Goal: Task Accomplishment & Management: Complete application form

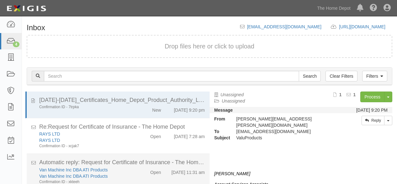
scroll to position [22, 0]
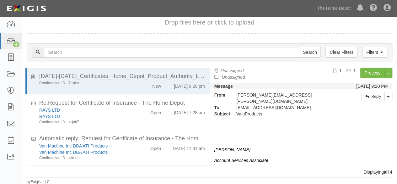
scroll to position [32, 0]
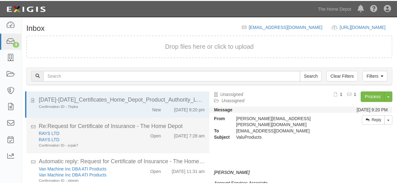
scroll to position [24, 0]
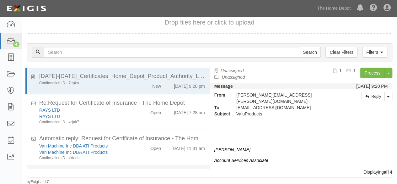
scroll to position [32, 0]
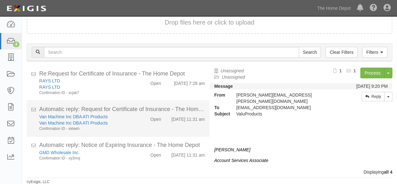
scroll to position [32, 0]
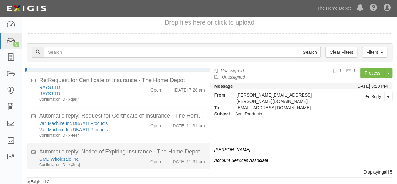
scroll to position [61, 0]
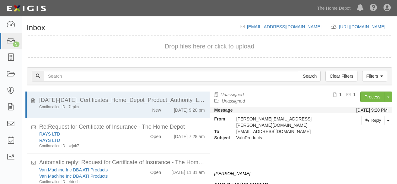
scroll to position [24, 0]
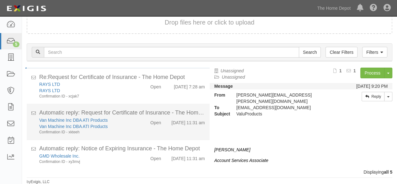
scroll to position [61, 0]
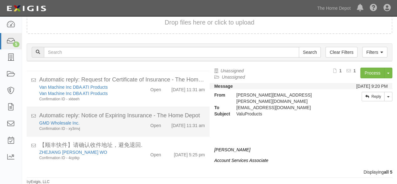
scroll to position [61, 0]
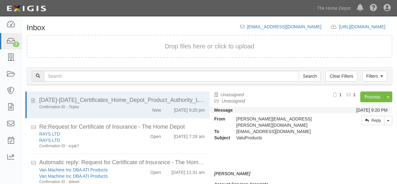
scroll to position [24, 0]
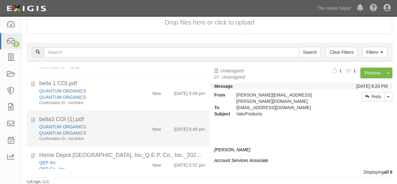
scroll to position [137, 0]
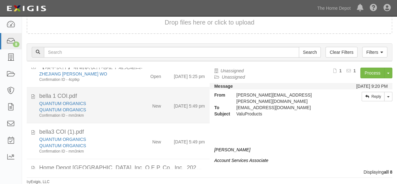
click at [123, 111] on div "QUANTUM ORGANICS" at bounding box center [85, 109] width 93 height 6
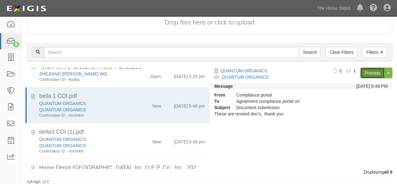
drag, startPoint x: 369, startPoint y: 72, endPoint x: 254, endPoint y: 106, distance: 119.7
click at [369, 72] on link "Process" at bounding box center [372, 72] width 24 height 11
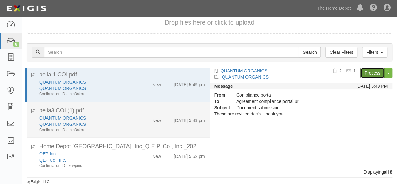
scroll to position [168, 0]
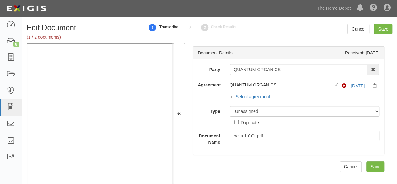
click at [284, 68] on input "QUANTUM ORGANICS" at bounding box center [299, 69] width 138 height 11
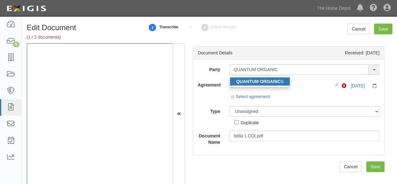
type input "QUANTUM ORGANIC"
drag, startPoint x: 270, startPoint y: 80, endPoint x: 257, endPoint y: 69, distance: 17.2
click at [270, 80] on strong "QUANTUM ORGANIC" at bounding box center [258, 81] width 45 height 5
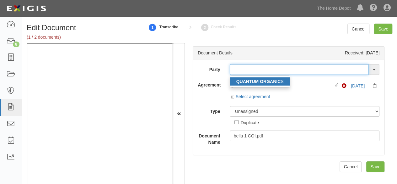
type input "QUANTUM ORGANICS"
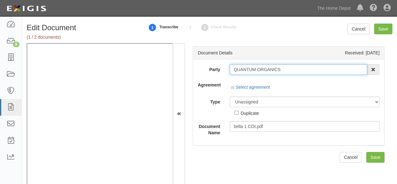
click at [257, 69] on input "QUANTUM ORGANICS" at bounding box center [299, 69] width 138 height 11
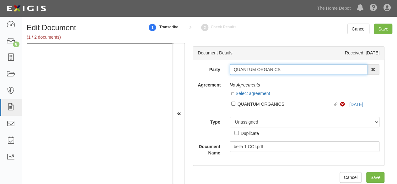
click at [257, 69] on input "QUANTUM ORGANICS" at bounding box center [299, 69] width 138 height 11
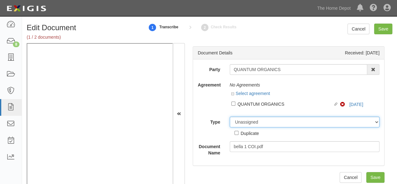
click at [270, 122] on select "Unassigned Binder Cancellation Notice Certificate Contract Endorsement Insuranc…" at bounding box center [305, 121] width 150 height 11
select select "OtherDetail"
click at [230, 116] on select "Unassigned Binder Cancellation Notice Certificate Contract Endorsement Insuranc…" at bounding box center [305, 121] width 150 height 11
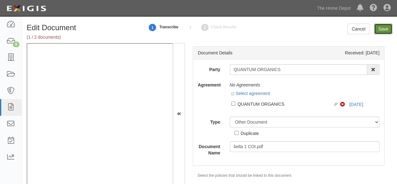
click at [382, 30] on input "Save" at bounding box center [383, 29] width 18 height 11
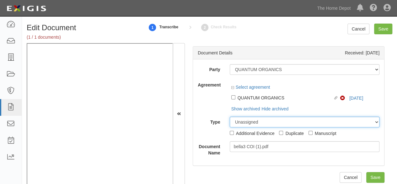
click at [355, 98] on div "Party 1000576868 Ontario Inc. 10 STRAWBERRY STREET 115282 CANADA LTEE 11947907 …" at bounding box center [289, 110] width 182 height 92
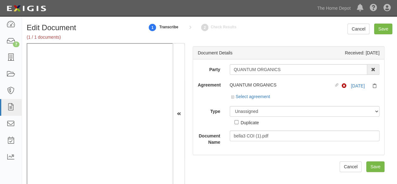
click at [203, 94] on div "Agreement QUANTUM ORGANICS Linked agreement Non-Compliant 2/15/26 Select agreem…" at bounding box center [288, 90] width 191 height 22
click at [355, 83] on link "2/15/26" at bounding box center [358, 85] width 14 height 5
click at [255, 97] on link "Select agreement" at bounding box center [250, 96] width 39 height 5
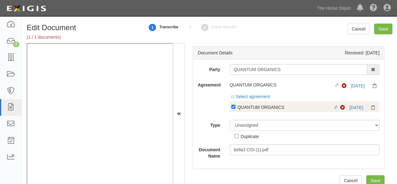
click at [254, 108] on div "QUANTUM ORGANICS" at bounding box center [286, 106] width 96 height 7
click at [235, 108] on input "Linked agreement QUANTUM ORGANICS Linked agreement" at bounding box center [233, 106] width 4 height 4
checkbox input "false"
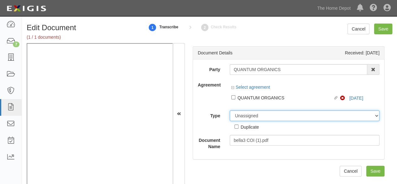
click at [247, 120] on select "Unassigned Binder Cancellation Notice Certificate Contract Endorsement Insuranc…" at bounding box center [305, 115] width 150 height 11
select select "OtherDetail"
click at [230, 110] on select "Unassigned Binder Cancellation Notice Certificate Contract Endorsement Insuranc…" at bounding box center [305, 115] width 150 height 11
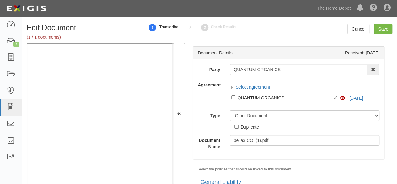
click at [249, 126] on div "Duplicate" at bounding box center [250, 126] width 18 height 7
click at [238, 126] on input "Duplicate" at bounding box center [236, 126] width 4 height 4
checkbox input "true"
drag, startPoint x: 381, startPoint y: 29, endPoint x: 354, endPoint y: 26, distance: 27.4
click at [379, 28] on input "Save" at bounding box center [383, 29] width 18 height 11
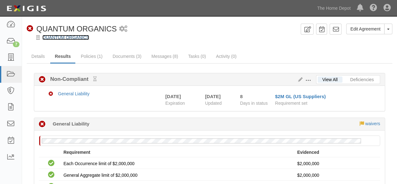
click at [67, 39] on link "QUANTUM ORGANICS" at bounding box center [65, 37] width 47 height 5
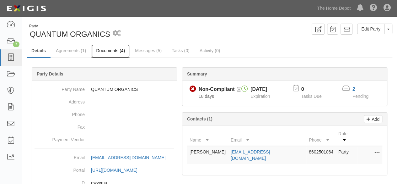
click at [114, 49] on link "Documents (4)" at bounding box center [110, 50] width 38 height 13
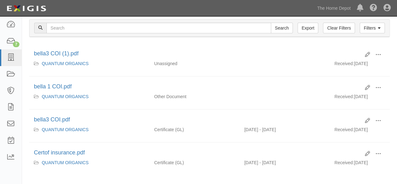
scroll to position [94, 0]
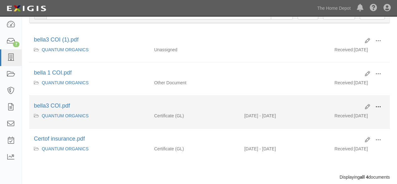
click at [380, 105] on span at bounding box center [378, 107] width 6 height 6
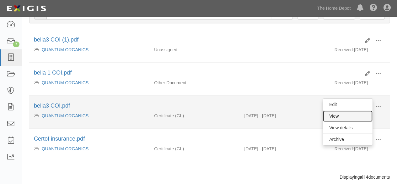
click at [342, 113] on link "View" at bounding box center [348, 115] width 50 height 11
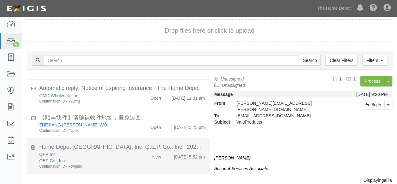
scroll to position [24, 0]
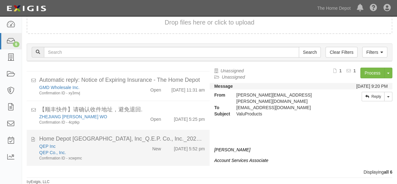
click at [103, 150] on div "QEP Co., Inc." at bounding box center [85, 152] width 93 height 6
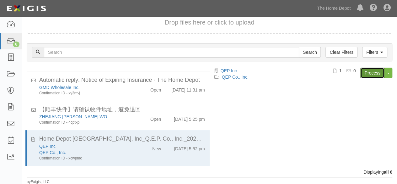
click at [374, 74] on link "Process" at bounding box center [372, 72] width 24 height 11
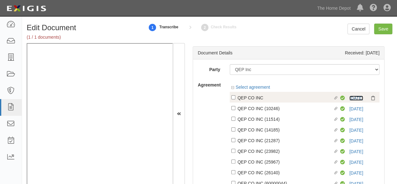
click at [349, 99] on link "10/21/25" at bounding box center [356, 97] width 14 height 5
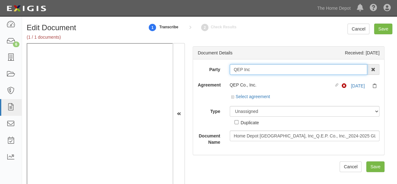
click at [240, 71] on input "QEP Inc" at bounding box center [299, 69] width 138 height 11
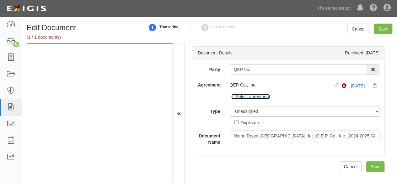
drag, startPoint x: 257, startPoint y: 98, endPoint x: 258, endPoint y: 105, distance: 6.7
click at [257, 98] on link "Select agreement" at bounding box center [250, 96] width 39 height 5
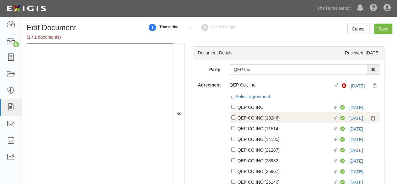
drag, startPoint x: 259, startPoint y: 108, endPoint x: 262, endPoint y: 115, distance: 7.0
click at [259, 108] on div "QEP CO INC" at bounding box center [286, 106] width 96 height 7
click at [235, 108] on input "Linked agreement QEP CO INC Linked agreement" at bounding box center [233, 106] width 4 height 4
checkbox input "true"
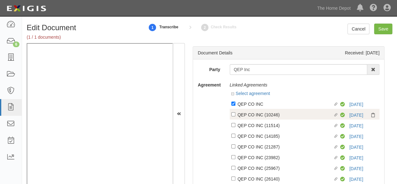
click at [262, 116] on div "QEP CO INC (10246)" at bounding box center [286, 114] width 96 height 7
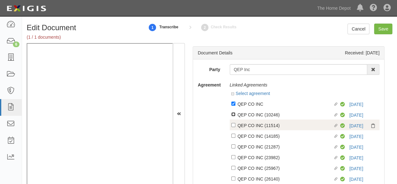
click at [235, 116] on input "Linked agreement QEP CO INC (10246) Linked agreement" at bounding box center [233, 114] width 4 height 4
checkbox input "true"
click at [263, 124] on div "QEP CO INC (11514)" at bounding box center [286, 124] width 96 height 7
click at [235, 124] on input "Linked agreement QEP CO INC (11514) Linked agreement" at bounding box center [233, 125] width 4 height 4
checkbox input "true"
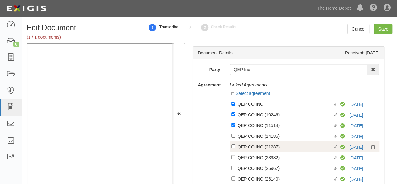
drag, startPoint x: 265, startPoint y: 138, endPoint x: 265, endPoint y: 144, distance: 5.7
click at [265, 138] on div "QEP CO INC (14185)" at bounding box center [286, 135] width 96 height 7
click at [235, 137] on input "Linked agreement QEP CO INC (14185) Linked agreement" at bounding box center [233, 135] width 4 height 4
checkbox input "true"
click at [265, 146] on div "QEP CO INC (21287)" at bounding box center [286, 146] width 96 height 7
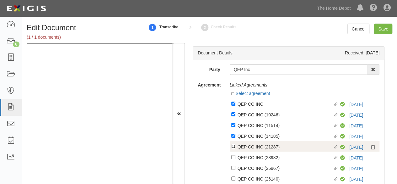
click at [235, 146] on input "Linked agreement QEP CO INC (21287) Linked agreement" at bounding box center [233, 146] width 4 height 4
checkbox input "true"
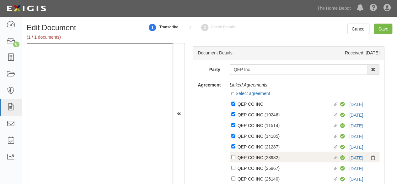
click at [267, 159] on div "QEP CO INC (23982)" at bounding box center [286, 156] width 96 height 7
click at [235, 159] on input "Linked agreement QEP CO INC (23982) Linked agreement" at bounding box center [233, 157] width 4 height 4
checkbox input "true"
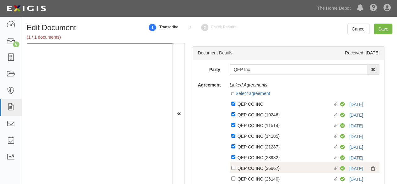
click at [269, 172] on label "Linked agreement QEP CO INC (25967) Linked agreement" at bounding box center [285, 168] width 109 height 8
click at [235, 169] on input "Linked agreement QEP CO INC (25967) Linked agreement" at bounding box center [233, 167] width 4 height 4
checkbox input "true"
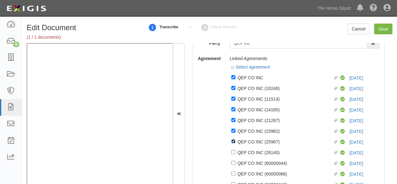
scroll to position [94, 0]
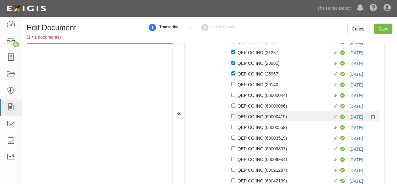
drag, startPoint x: 246, startPoint y: 117, endPoint x: 249, endPoint y: 113, distance: 5.4
click at [247, 115] on div "QEP CO INC (60000419)" at bounding box center [286, 116] width 96 height 7
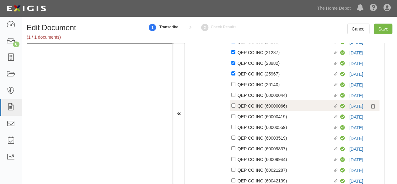
click at [250, 102] on div "Linked agreement QEP CO INC (60000066) Linked agreement Compliant 10/21/25" at bounding box center [305, 105] width 150 height 11
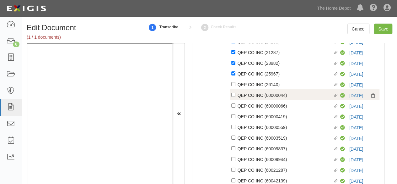
click at [252, 94] on div "QEP CO INC (60000044)" at bounding box center [286, 94] width 96 height 7
click at [235, 94] on input "Linked agreement QEP CO INC (60000044) Linked agreement" at bounding box center [233, 95] width 4 height 4
checkbox input "true"
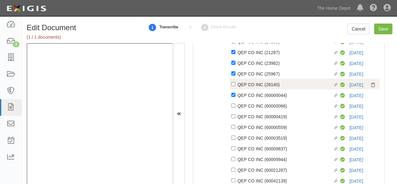
click at [253, 84] on div "QEP CO INC (26140)" at bounding box center [286, 84] width 96 height 7
click at [235, 84] on input "Linked agreement QEP CO INC (26140) Linked agreement" at bounding box center [233, 84] width 4 height 4
checkbox input "true"
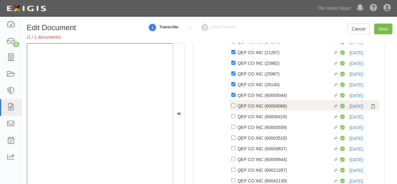
click at [253, 107] on div "QEP CO INC (60000066)" at bounding box center [286, 105] width 96 height 7
click at [235, 107] on input "Linked agreement QEP CO INC (60000066) Linked agreement" at bounding box center [233, 105] width 4 height 4
checkbox input "true"
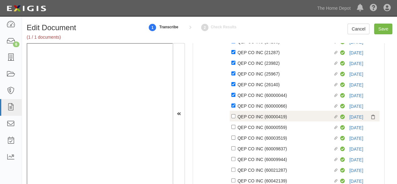
click at [253, 118] on div "QEP CO INC (60000419)" at bounding box center [286, 116] width 96 height 7
click at [235, 118] on input "Linked agreement QEP CO INC (60000419) Linked agreement" at bounding box center [233, 116] width 4 height 4
checkbox input "true"
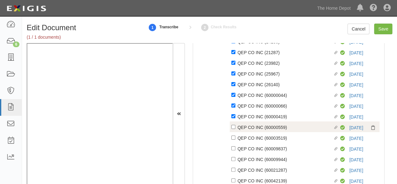
click at [253, 127] on div "QEP CO INC (60000559)" at bounding box center [286, 126] width 96 height 7
click at [235, 127] on input "Linked agreement QEP CO INC (60000559) Linked agreement" at bounding box center [233, 127] width 4 height 4
checkbox input "true"
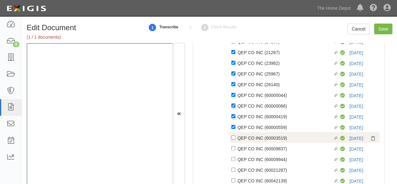
click at [254, 140] on div "QEP CO INC (60003519)" at bounding box center [286, 137] width 96 height 7
click at [235, 139] on input "Linked agreement QEP CO INC (60003519) Linked agreement" at bounding box center [233, 137] width 4 height 4
checkbox input "true"
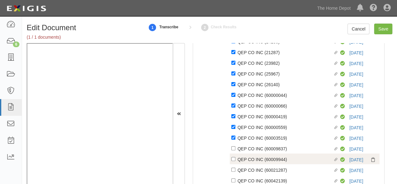
drag, startPoint x: 255, startPoint y: 149, endPoint x: 257, endPoint y: 162, distance: 12.9
click at [256, 150] on div "QEP CO INC (60009837)" at bounding box center [286, 148] width 96 height 7
click at [235, 150] on input "Linked agreement QEP CO INC (60009837) Linked agreement" at bounding box center [233, 148] width 4 height 4
checkbox input "true"
click at [257, 162] on div "QEP CO INC (60009944)" at bounding box center [286, 158] width 96 height 7
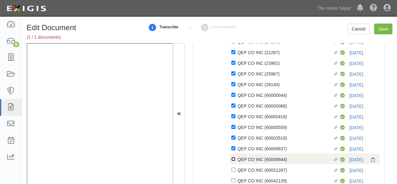
click at [235, 161] on input "Linked agreement QEP CO INC (60009944) Linked agreement" at bounding box center [233, 159] width 4 height 4
checkbox input "true"
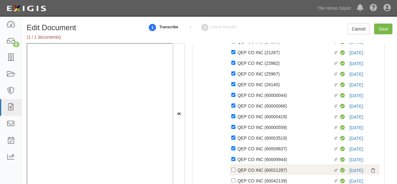
click at [257, 172] on div "QEP CO INC (60021287)" at bounding box center [286, 169] width 96 height 7
click at [235, 171] on input "Linked agreement QEP CO INC (60021287) Linked agreement" at bounding box center [233, 169] width 4 height 4
checkbox input "true"
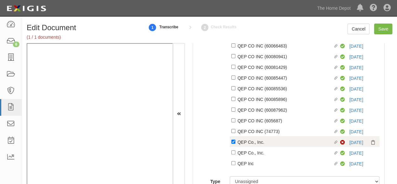
scroll to position [251, 0]
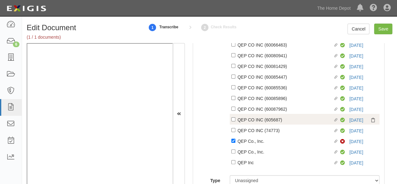
drag, startPoint x: 251, startPoint y: 134, endPoint x: 254, endPoint y: 120, distance: 13.6
click at [251, 132] on div "QEP CO INC (74773)" at bounding box center [286, 129] width 96 height 7
click at [235, 132] on input "Linked agreement QEP CO INC (74773) Linked agreement" at bounding box center [233, 130] width 4 height 4
checkbox input "true"
click at [253, 122] on div "QEP CO INC (605687)" at bounding box center [286, 119] width 96 height 7
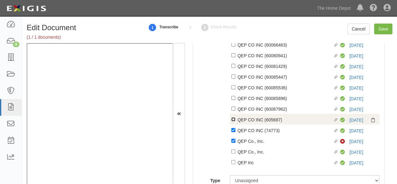
click at [235, 121] on input "Linked agreement QEP CO INC (605687) Linked agreement" at bounding box center [233, 119] width 4 height 4
checkbox input "true"
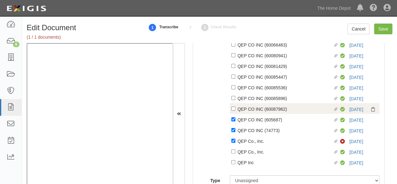
click at [255, 108] on div "QEP CO INC (60087962)" at bounding box center [286, 108] width 96 height 7
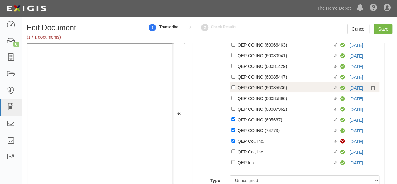
drag, startPoint x: 256, startPoint y: 100, endPoint x: 256, endPoint y: 88, distance: 12.2
click at [256, 99] on div "QEP CO INC (60085896)" at bounding box center [286, 97] width 96 height 7
click at [235, 99] on input "Linked agreement QEP CO INC (60085896) Linked agreement" at bounding box center [233, 98] width 4 height 4
checkbox input "true"
click at [256, 88] on div "QEP CO INC (60085536)" at bounding box center [286, 87] width 96 height 7
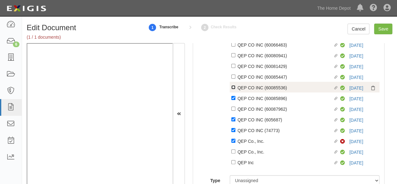
click at [235, 88] on input "Linked agreement QEP CO INC (60085536) Linked agreement" at bounding box center [233, 87] width 4 height 4
checkbox input "true"
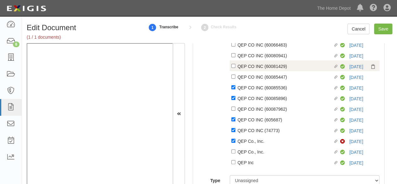
drag, startPoint x: 290, startPoint y: 78, endPoint x: 284, endPoint y: 68, distance: 12.1
click at [290, 78] on div "QEP CO INC (60085447)" at bounding box center [286, 76] width 96 height 7
click at [235, 78] on input "Linked agreement QEP CO INC (60085447) Linked agreement" at bounding box center [233, 76] width 4 height 4
checkbox input "true"
click at [284, 67] on div "QEP CO INC (60081429)" at bounding box center [286, 65] width 96 height 7
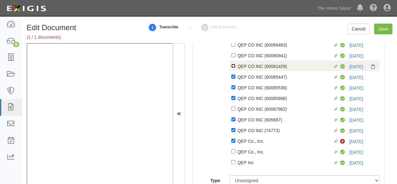
click at [235, 67] on input "Linked agreement QEP CO INC (60081429) Linked agreement" at bounding box center [233, 66] width 4 height 4
checkbox input "true"
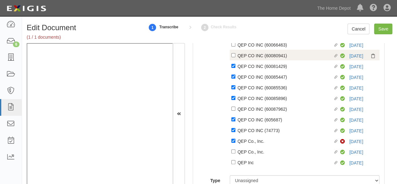
click at [284, 56] on div "QEP CO INC (60080941)" at bounding box center [286, 55] width 96 height 7
click at [235, 56] on input "Linked agreement QEP CO INC (60080941) Linked agreement" at bounding box center [233, 55] width 4 height 4
checkbox input "true"
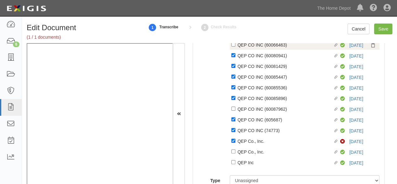
click at [283, 47] on div "QEP CO INC (60066463)" at bounding box center [286, 44] width 96 height 7
click at [235, 46] on input "Linked agreement QEP CO INC (60066463) Linked agreement" at bounding box center [233, 44] width 4 height 4
checkbox input "true"
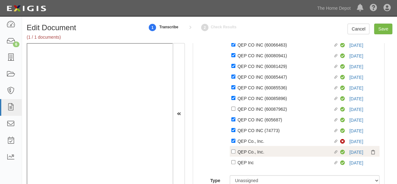
click at [265, 155] on div "QEP Co., Inc." at bounding box center [286, 151] width 96 height 7
click at [235, 153] on input "Linked agreement QEP Co., Inc. Linked agreement" at bounding box center [233, 151] width 4 height 4
checkbox input "true"
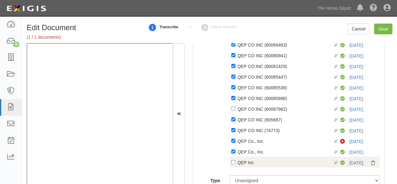
click at [258, 165] on div "QEP Inc" at bounding box center [286, 161] width 96 height 7
click at [235, 164] on input "Linked agreement QEP Inc Linked agreement" at bounding box center [233, 162] width 4 height 4
checkbox input "true"
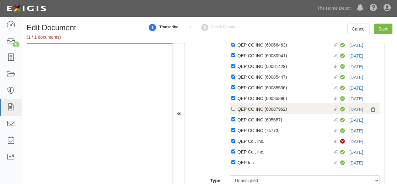
click at [245, 111] on div "QEP CO INC (60087962)" at bounding box center [286, 108] width 96 height 7
click at [235, 110] on input "Linked agreement QEP CO INC (60087962) Linked agreement" at bounding box center [233, 108] width 4 height 4
checkbox input "true"
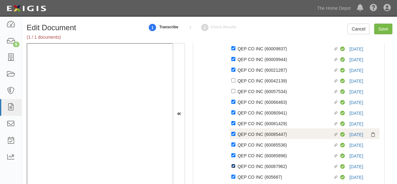
scroll to position [188, 0]
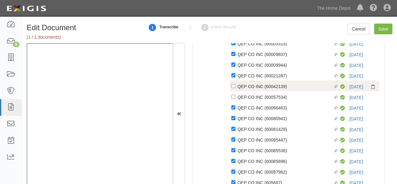
drag, startPoint x: 256, startPoint y: 101, endPoint x: 265, endPoint y: 86, distance: 16.7
click at [257, 100] on div "QEP CO INC (60057534)" at bounding box center [286, 96] width 96 height 7
click at [235, 99] on input "Linked agreement QEP CO INC (60057534) Linked agreement" at bounding box center [233, 96] width 4 height 4
checkbox input "true"
click at [265, 86] on div "QEP CO INC (60042139)" at bounding box center [286, 86] width 96 height 7
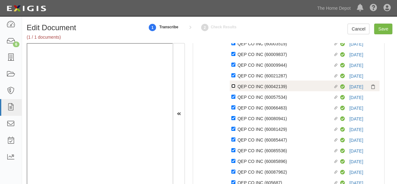
click at [235, 86] on input "Linked agreement QEP CO INC (60042139) Linked agreement" at bounding box center [233, 86] width 4 height 4
checkbox input "true"
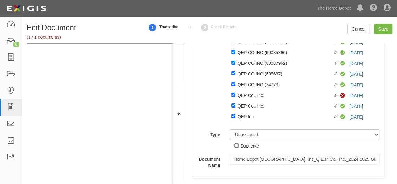
scroll to position [313, 0]
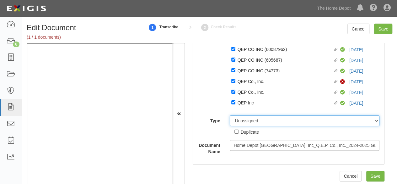
click at [257, 119] on select "Unassigned Binder Cancellation Notice Certificate Contract Endorsement Insuranc…" at bounding box center [305, 120] width 150 height 11
select select "CertificateDetail"
click at [230, 115] on select "Unassigned Binder Cancellation Notice Certificate Contract Endorsement Insuranc…" at bounding box center [305, 120] width 150 height 11
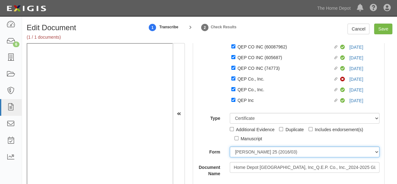
click at [251, 152] on select "[PERSON_NAME] 25 (2016/03) [PERSON_NAME] 101 [PERSON_NAME] 855 NY (2014/05) Gen…" at bounding box center [305, 151] width 150 height 11
select select "GeneralFormDetail"
click at [230, 149] on select "[PERSON_NAME] 25 (2016/03) [PERSON_NAME] 101 [PERSON_NAME] 855 NY (2014/05) Gen…" at bounding box center [305, 151] width 150 height 11
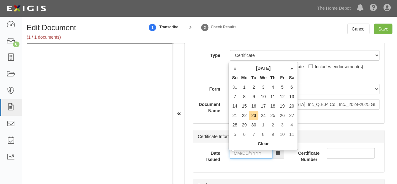
click at [247, 155] on input "Date Issued" at bounding box center [251, 152] width 43 height 11
drag, startPoint x: 234, startPoint y: 104, endPoint x: 237, endPoint y: 111, distance: 7.6
click at [234, 104] on td "14" at bounding box center [234, 105] width 9 height 9
drag, startPoint x: 249, startPoint y: 155, endPoint x: 256, endPoint y: 133, distance: 23.1
click at [249, 154] on input "09/14/2025" at bounding box center [251, 152] width 43 height 11
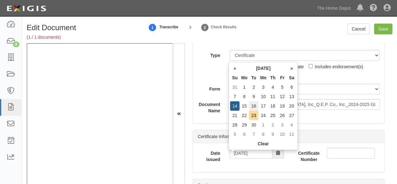
click at [254, 104] on td "16" at bounding box center [253, 105] width 9 height 9
type input "09/16/2025"
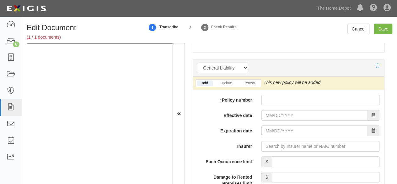
scroll to position [815, 0]
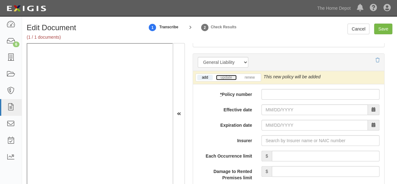
click at [222, 80] on link "update" at bounding box center [226, 77] width 21 height 5
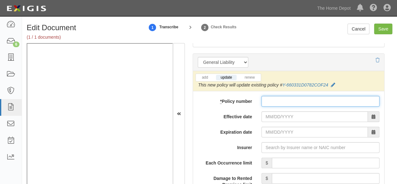
click at [266, 102] on input "* Policy number" at bounding box center [320, 101] width 118 height 11
paste input "Y660331D0782COF24"
type input "Y660331D0782COF24"
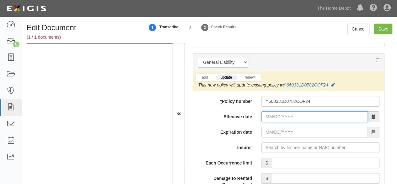
click at [280, 118] on input "Effective date" at bounding box center [314, 116] width 106 height 11
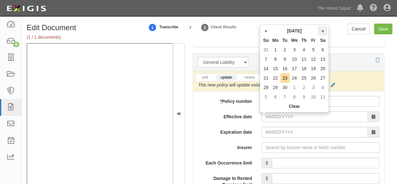
click at [323, 29] on th "»" at bounding box center [322, 30] width 9 height 9
click at [286, 78] on td "21" at bounding box center [284, 77] width 9 height 9
type input "10/21/2025"
type input "10/21/2026"
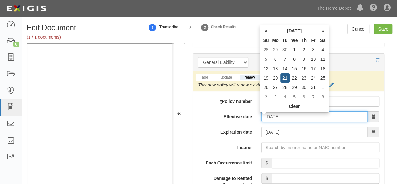
click at [287, 118] on input "10/21/2025" at bounding box center [314, 116] width 106 height 11
type input "10/21/2024"
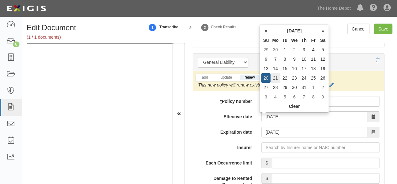
click at [275, 78] on td "21" at bounding box center [274, 77] width 9 height 9
type input "10/21/2025"
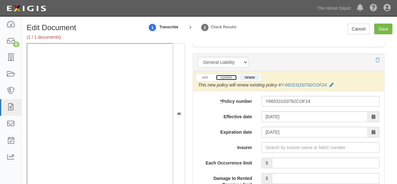
click at [228, 77] on link "update" at bounding box center [226, 77] width 21 height 5
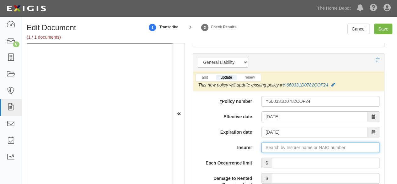
click at [277, 151] on input "Insurer" at bounding box center [320, 147] width 118 height 11
paste input "25615"
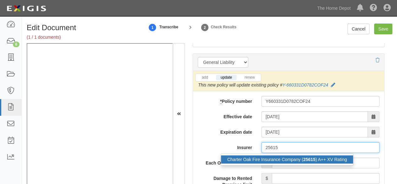
click at [269, 161] on div "Charter Oak Fire Insurance Company ( 25615 ) A++ XV Rating" at bounding box center [287, 159] width 132 height 8
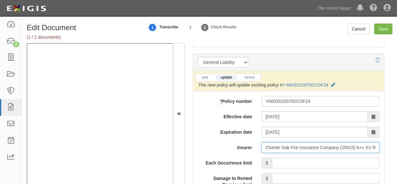
type input "Charter Oak Fire Insurance Company (25615) A++ XV Rating"
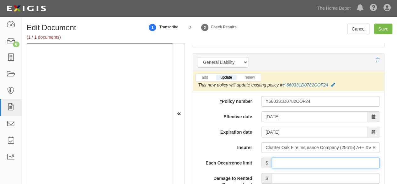
drag, startPoint x: 281, startPoint y: 164, endPoint x: 286, endPoint y: 143, distance: 21.2
click at [281, 164] on input "Each Occurrence limit" at bounding box center [326, 162] width 108 height 11
type input "1,000,000"
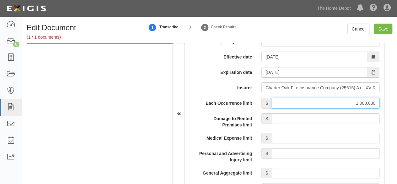
scroll to position [909, 0]
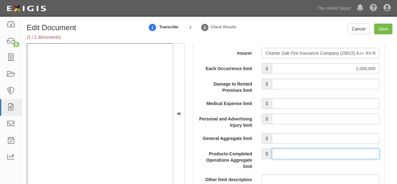
click at [281, 150] on input "Products-Completed Operations Aggregate limit" at bounding box center [326, 153] width 108 height 11
type input "2,000,000"
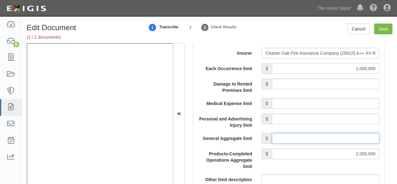
click at [291, 138] on input "General Aggregate limit" at bounding box center [326, 138] width 108 height 11
type input "2,000,000"
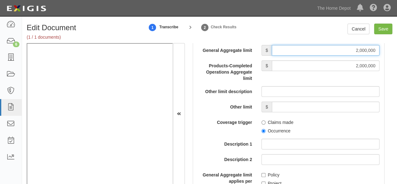
scroll to position [1003, 0]
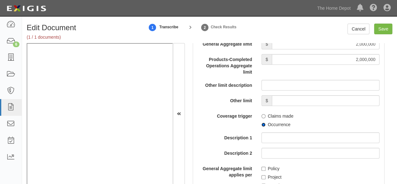
click at [261, 126] on input "Occurrence" at bounding box center [263, 124] width 4 height 4
radio input "true"
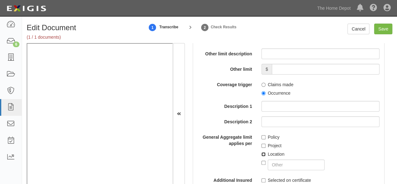
click at [261, 155] on input "Location" at bounding box center [263, 154] width 4 height 4
checkbox input "true"
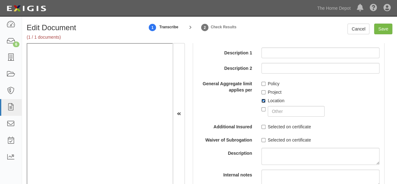
scroll to position [1098, 0]
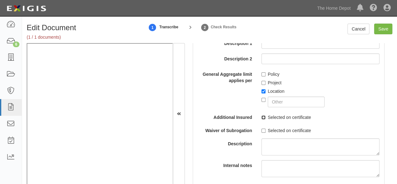
click at [261, 118] on input "Selected on certificate" at bounding box center [263, 117] width 4 height 4
checkbox input "true"
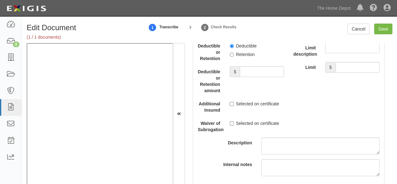
scroll to position [1631, 0]
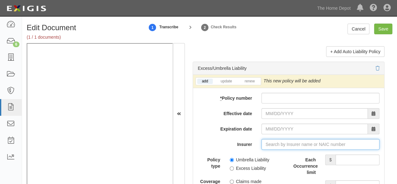
click at [271, 145] on input "Insurer" at bounding box center [320, 144] width 118 height 11
paste input "36161"
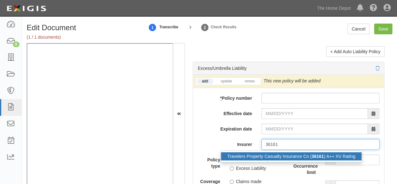
click at [266, 155] on div "Travelers Property Casualty Insurance Co ( 36161 ) A++ XV Rating" at bounding box center [291, 156] width 141 height 8
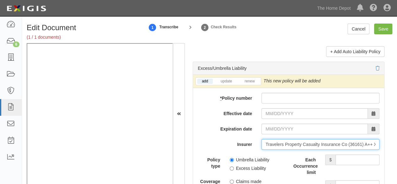
type input "Travelers Property Casualty Insurance Co (36161) A++ XV Rating"
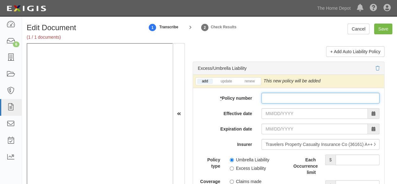
click at [274, 100] on input "* Policy number" at bounding box center [320, 98] width 118 height 11
paste input "CUP6Y5374722414"
type input "CUP6Y5374722414"
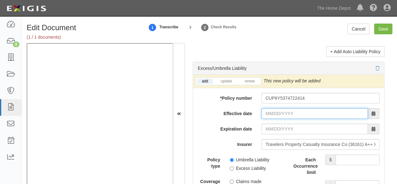
click at [274, 113] on input "Effective date" at bounding box center [314, 113] width 106 height 11
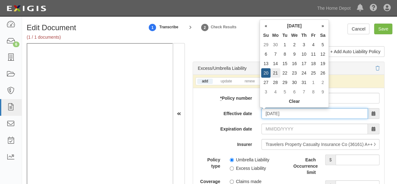
type input "10/21/2024"
drag, startPoint x: 276, startPoint y: 72, endPoint x: 221, endPoint y: 83, distance: 55.8
click at [275, 73] on td "21" at bounding box center [274, 72] width 9 height 9
type input "10/21/2025"
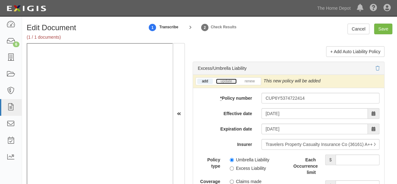
click at [223, 80] on link "update" at bounding box center [226, 80] width 21 height 5
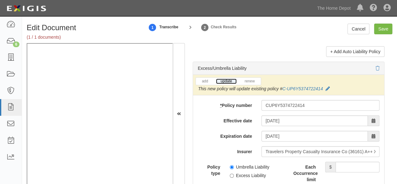
drag, startPoint x: 224, startPoint y: 80, endPoint x: 233, endPoint y: 83, distance: 9.4
click at [224, 80] on link "update" at bounding box center [226, 80] width 21 height 5
click at [326, 89] on icon at bounding box center [327, 89] width 4 height 4
click at [0, 0] on button "Save" at bounding box center [0, 0] width 0 height 0
click at [347, 166] on input "Each Occurrence limit" at bounding box center [357, 166] width 44 height 11
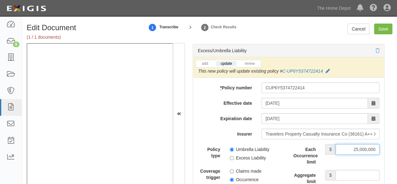
scroll to position [1662, 0]
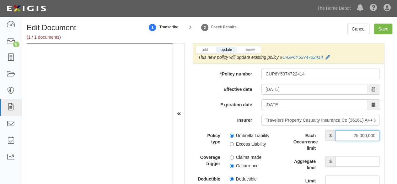
type input "25,000,000"
click at [350, 160] on input "Aggregate limit" at bounding box center [357, 161] width 44 height 11
type input "25,000,000"
click at [232, 165] on input "Occurrence" at bounding box center [232, 165] width 4 height 4
radio input "true"
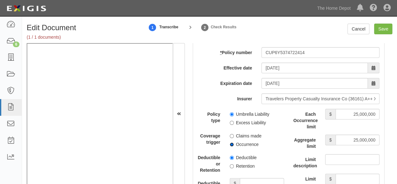
scroll to position [1694, 0]
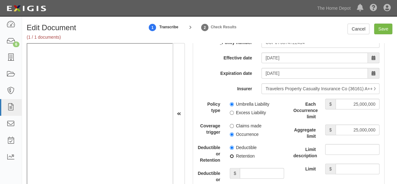
drag, startPoint x: 229, startPoint y: 157, endPoint x: 233, endPoint y: 162, distance: 6.7
click at [230, 157] on input "Retention" at bounding box center [232, 156] width 4 height 4
radio input "true"
drag, startPoint x: 250, startPoint y: 170, endPoint x: 249, endPoint y: 167, distance: 3.2
click at [250, 170] on input "Deductible or Retention amount" at bounding box center [262, 173] width 44 height 11
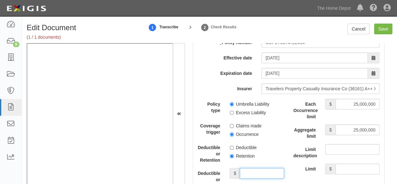
type input "10,000"
click at [386, 29] on input "Save" at bounding box center [383, 29] width 18 height 11
type input "1000000"
type input "2000000"
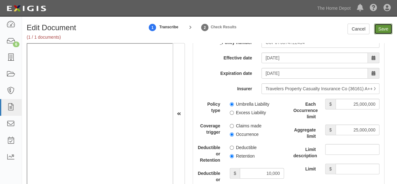
type input "10000"
type input "25000000"
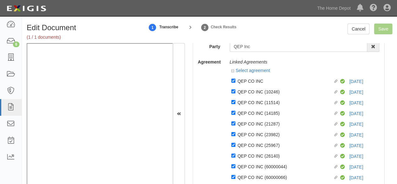
scroll to position [0, 0]
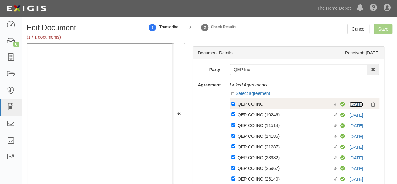
click at [349, 103] on link "10/21/25" at bounding box center [356, 104] width 14 height 5
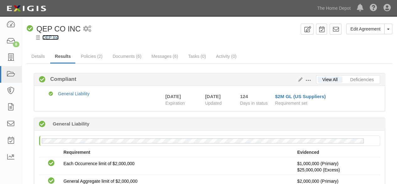
click at [53, 37] on link "QEP Inc" at bounding box center [50, 37] width 16 height 5
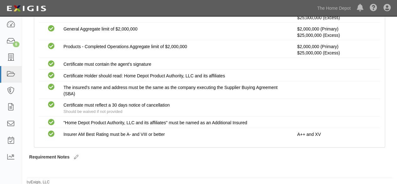
scroll to position [19, 0]
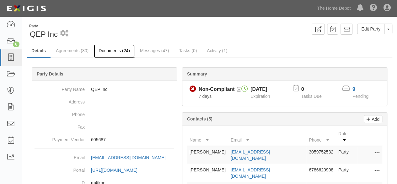
click at [102, 51] on link "Documents (24)" at bounding box center [114, 50] width 41 height 13
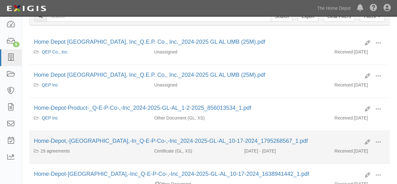
scroll to position [94, 0]
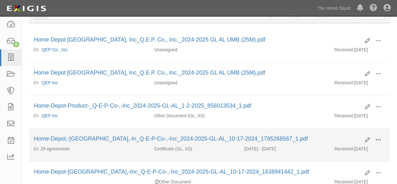
click at [379, 137] on span at bounding box center [378, 140] width 6 height 6
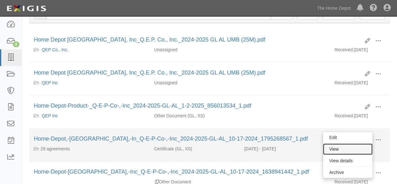
click at [362, 146] on link "View" at bounding box center [348, 148] width 50 height 11
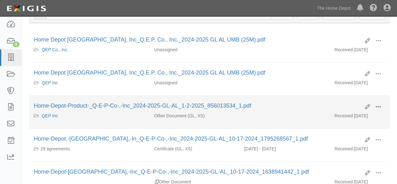
drag, startPoint x: 375, startPoint y: 104, endPoint x: 370, endPoint y: 108, distance: 6.9
click at [375, 105] on button at bounding box center [378, 107] width 14 height 11
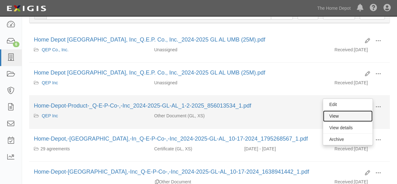
click at [350, 115] on link "View" at bounding box center [348, 115] width 50 height 11
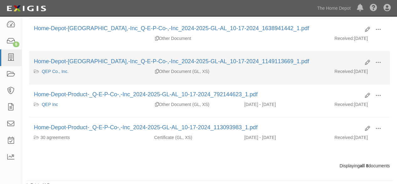
scroll to position [238, 0]
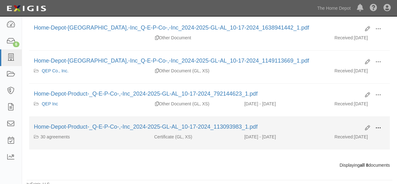
click at [377, 125] on span at bounding box center [378, 128] width 6 height 6
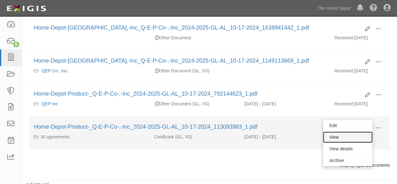
click at [360, 131] on link "View" at bounding box center [348, 136] width 50 height 11
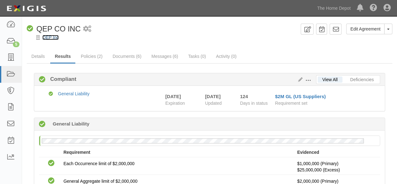
click at [50, 37] on link "QEP Inc" at bounding box center [50, 37] width 16 height 5
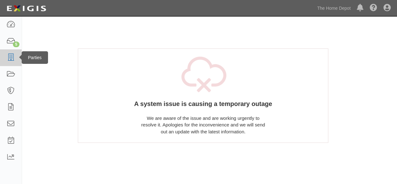
scroll to position [63, 0]
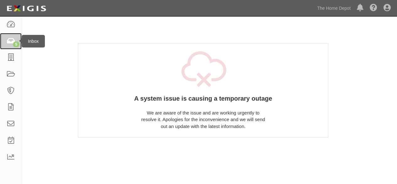
click at [11, 42] on icon at bounding box center [10, 41] width 9 height 7
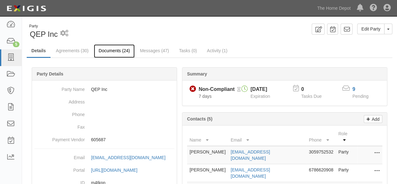
click at [110, 44] on link "Documents (24)" at bounding box center [114, 50] width 41 height 13
click at [108, 49] on link "Documents (24)" at bounding box center [114, 50] width 41 height 13
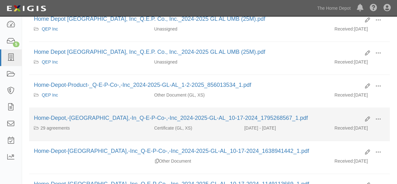
scroll to position [126, 0]
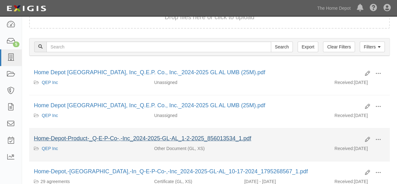
scroll to position [63, 0]
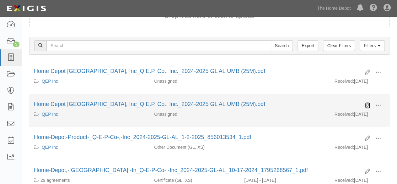
click at [366, 105] on icon at bounding box center [367, 105] width 5 height 5
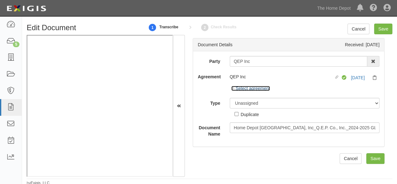
drag, startPoint x: 247, startPoint y: 89, endPoint x: 258, endPoint y: 99, distance: 14.6
click at [247, 89] on link "Select agreement" at bounding box center [250, 88] width 39 height 5
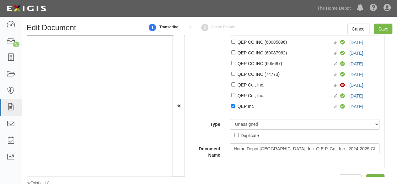
scroll to position [316, 0]
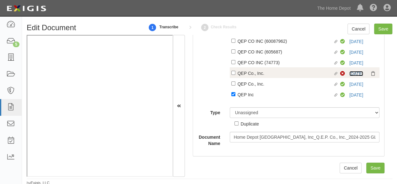
click at [352, 72] on link "[DATE]" at bounding box center [356, 73] width 14 height 5
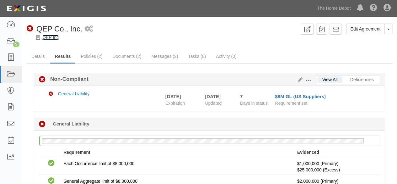
click at [57, 37] on link "QEP Inc" at bounding box center [50, 37] width 16 height 5
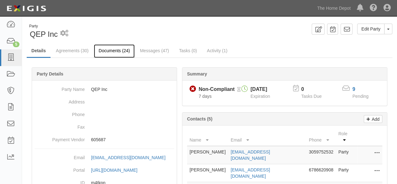
click at [105, 51] on link "Documents (24)" at bounding box center [114, 50] width 41 height 13
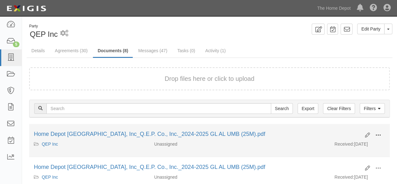
click at [379, 133] on span at bounding box center [378, 135] width 6 height 6
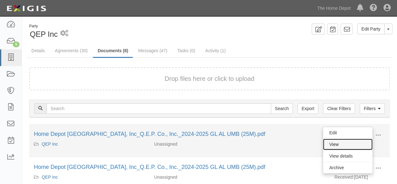
click at [358, 142] on link "View" at bounding box center [348, 143] width 50 height 11
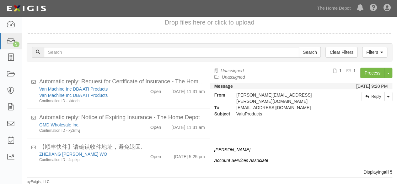
scroll to position [61, 0]
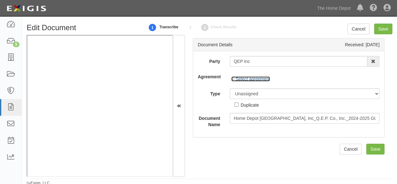
click at [264, 77] on link "Select agreement" at bounding box center [250, 78] width 39 height 5
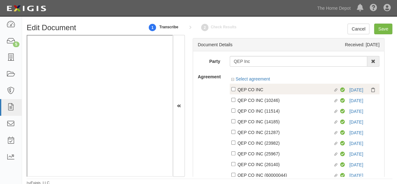
click at [261, 92] on div "QEP CO INC" at bounding box center [286, 89] width 96 height 7
click at [235, 91] on input "Linked agreement QEP CO INC Linked agreement" at bounding box center [233, 89] width 4 height 4
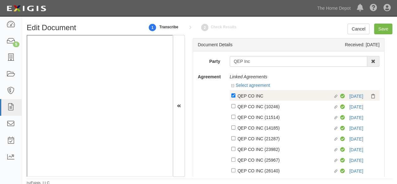
click at [257, 100] on label "Linked agreement QEP CO INC Linked agreement" at bounding box center [285, 96] width 109 height 8
click at [235, 97] on input "Linked agreement QEP CO INC Linked agreement" at bounding box center [233, 95] width 4 height 4
checkbox input "false"
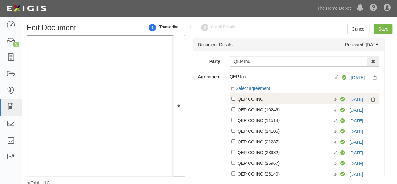
drag, startPoint x: 256, startPoint y: 104, endPoint x: 257, endPoint y: 100, distance: 4.4
click at [256, 104] on div "Linked agreement QEP CO INC (10246) Linked agreement Compliant [DATE]" at bounding box center [305, 109] width 150 height 11
drag, startPoint x: 252, startPoint y: 108, endPoint x: 253, endPoint y: 99, distance: 8.5
click at [252, 107] on div "QEP CO INC (10246)" at bounding box center [286, 109] width 96 height 7
click at [235, 107] on input "Linked agreement QEP CO INC (10246) Linked agreement" at bounding box center [233, 109] width 4 height 4
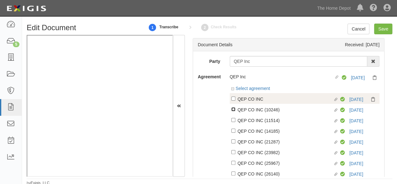
checkbox input "true"
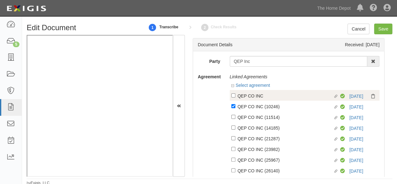
click at [253, 98] on div "QEP CO INC" at bounding box center [286, 95] width 96 height 7
click at [235, 97] on input "Linked agreement QEP CO INC Linked agreement" at bounding box center [233, 95] width 4 height 4
checkbox input "true"
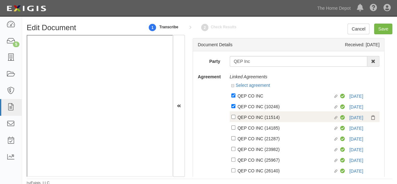
click at [248, 116] on div "QEP CO INC (11514)" at bounding box center [286, 116] width 96 height 7
click at [235, 116] on input "Linked agreement QEP CO INC (11514) Linked agreement" at bounding box center [233, 117] width 4 height 4
checkbox input "true"
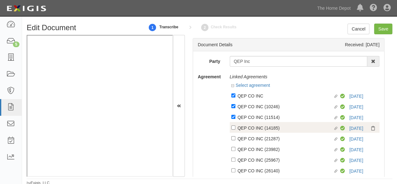
click at [247, 128] on div "QEP CO INC (14185)" at bounding box center [286, 127] width 96 height 7
click at [235, 128] on input "Linked agreement QEP CO INC (14185) Linked agreement" at bounding box center [233, 127] width 4 height 4
checkbox input "true"
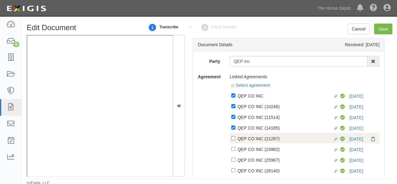
click at [247, 136] on div "QEP CO INC (21287)" at bounding box center [286, 138] width 96 height 7
click at [235, 136] on input "Linked agreement QEP CO INC (21287) Linked agreement" at bounding box center [233, 138] width 4 height 4
checkbox input "true"
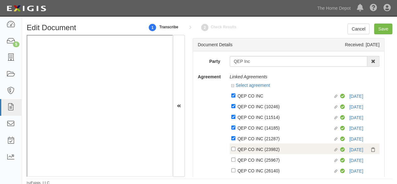
click at [249, 149] on div "QEP CO INC (23982)" at bounding box center [286, 148] width 96 height 7
click at [235, 149] on input "Linked agreement QEP CO INC (23982) Linked agreement" at bounding box center [233, 149] width 4 height 4
checkbox input "true"
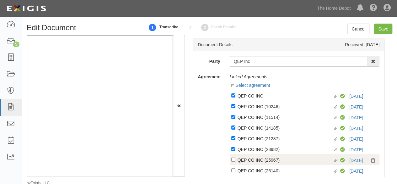
click at [249, 160] on div "QEP CO INC (25967)" at bounding box center [286, 159] width 96 height 7
click at [235, 160] on input "Linked agreement QEP CO INC (25967) Linked agreement" at bounding box center [233, 159] width 4 height 4
checkbox input "true"
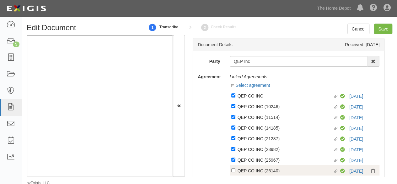
click at [251, 171] on div "QEP CO INC (26140)" at bounding box center [286, 170] width 96 height 7
click at [235, 171] on input "Linked agreement QEP CO INC (26140) Linked agreement" at bounding box center [233, 170] width 4 height 4
checkbox input "true"
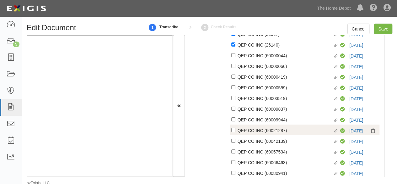
drag, startPoint x: 250, startPoint y: 143, endPoint x: 254, endPoint y: 134, distance: 9.4
click at [250, 142] on div "QEP CO INC (60042139)" at bounding box center [286, 140] width 96 height 7
click at [235, 142] on input "Linked agreement QEP CO INC (60042139) Linked agreement" at bounding box center [233, 140] width 4 height 4
checkbox input "true"
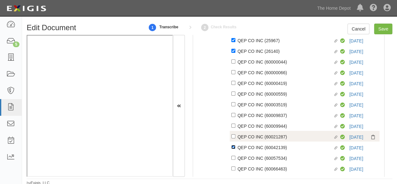
scroll to position [126, 0]
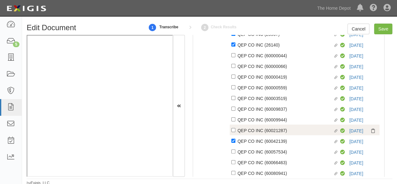
click at [255, 129] on div "QEP CO INC (60021287)" at bounding box center [286, 129] width 96 height 7
click at [235, 129] on input "Linked agreement QEP CO INC (60021287) Linked agreement" at bounding box center [233, 130] width 4 height 4
checkbox input "true"
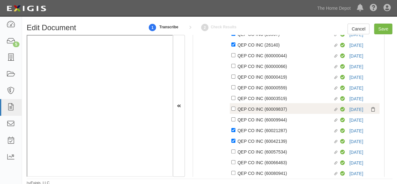
drag, startPoint x: 258, startPoint y: 120, endPoint x: 259, endPoint y: 112, distance: 7.9
click at [258, 119] on div "QEP CO INC (60009944)" at bounding box center [286, 119] width 96 height 7
click at [235, 119] on input "Linked agreement QEP CO INC (60009944) Linked agreement" at bounding box center [233, 119] width 4 height 4
checkbox input "true"
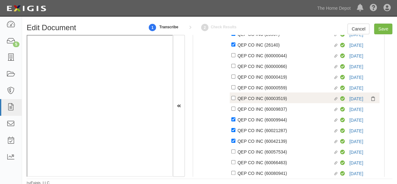
drag, startPoint x: 259, startPoint y: 110, endPoint x: 257, endPoint y: 96, distance: 14.2
click at [259, 109] on div "QEP CO INC (60009837)" at bounding box center [286, 108] width 96 height 7
click at [235, 109] on input "Linked agreement QEP CO INC (60009837) Linked agreement" at bounding box center [233, 108] width 4 height 4
checkbox input "true"
click at [257, 96] on div "QEP CO INC (60003519)" at bounding box center [286, 97] width 96 height 7
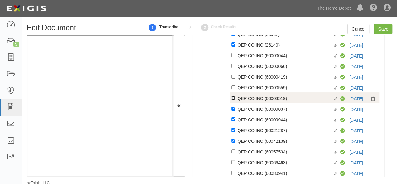
click at [235, 96] on input "Linked agreement QEP CO INC (60003519) Linked agreement" at bounding box center [233, 98] width 4 height 4
checkbox input "true"
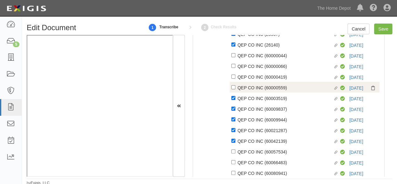
click at [257, 88] on div "QEP CO INC (60000559)" at bounding box center [286, 87] width 96 height 7
click at [235, 88] on input "Linked agreement QEP CO INC (60000559) Linked agreement" at bounding box center [233, 87] width 4 height 4
checkbox input "true"
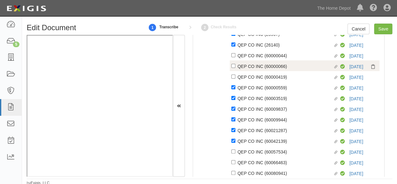
drag, startPoint x: 257, startPoint y: 78, endPoint x: 257, endPoint y: 67, distance: 11.9
click at [257, 78] on div "QEP CO INC (60000419)" at bounding box center [286, 76] width 96 height 7
click at [235, 78] on input "Linked agreement QEP CO INC (60000419) Linked agreement" at bounding box center [233, 76] width 4 height 4
checkbox input "true"
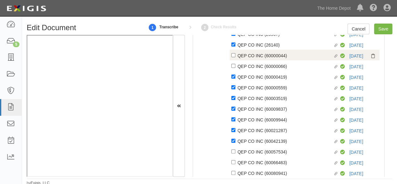
drag, startPoint x: 257, startPoint y: 67, endPoint x: 257, endPoint y: 57, distance: 9.7
click at [257, 66] on div "QEP CO INC (60000066)" at bounding box center [286, 65] width 96 height 7
click at [235, 66] on input "Linked agreement QEP CO INC (60000066) Linked agreement" at bounding box center [233, 66] width 4 height 4
checkbox input "true"
click at [257, 57] on div "QEP CO INC (60000044)" at bounding box center [286, 55] width 96 height 7
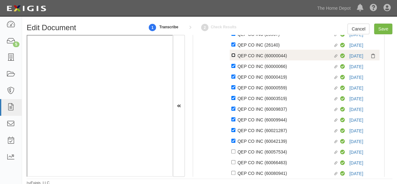
click at [235, 57] on input "Linked agreement QEP CO INC (60000044) Linked agreement" at bounding box center [233, 55] width 4 height 4
checkbox input "true"
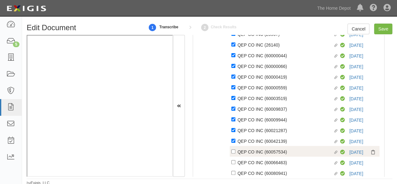
click at [250, 155] on div "QEP CO INC (60057534)" at bounding box center [286, 151] width 96 height 7
click at [235, 153] on input "Linked agreement QEP CO INC (60057534) Linked agreement" at bounding box center [233, 151] width 4 height 4
checkbox input "true"
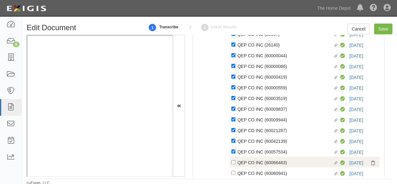
click at [250, 164] on div "QEP CO INC (60066463)" at bounding box center [286, 161] width 96 height 7
click at [235, 164] on input "Linked agreement QEP CO INC (60066463) Linked agreement" at bounding box center [233, 162] width 4 height 4
checkbox input "true"
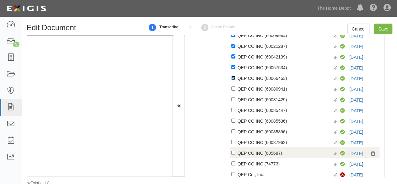
scroll to position [220, 0]
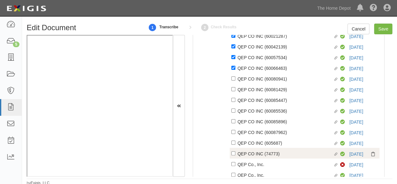
drag, startPoint x: 250, startPoint y: 168, endPoint x: 254, endPoint y: 158, distance: 10.7
click at [250, 167] on div "QEP Co., Inc." at bounding box center [286, 163] width 96 height 7
click at [235, 166] on input "Linked agreement QEP Co., Inc. Linked agreement" at bounding box center [233, 164] width 4 height 4
checkbox input "true"
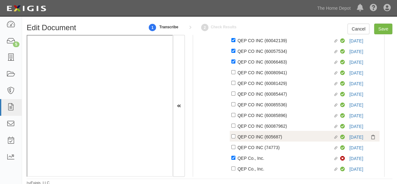
drag, startPoint x: 256, startPoint y: 157, endPoint x: 257, endPoint y: 145, distance: 11.3
click at [256, 150] on div "QEP CO INC (74773)" at bounding box center [286, 146] width 96 height 7
click at [235, 149] on input "Linked agreement QEP CO INC (74773) Linked agreement" at bounding box center [233, 147] width 4 height 4
checkbox input "true"
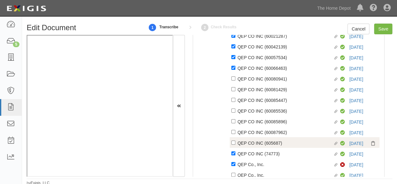
click at [257, 144] on div "QEP CO INC (605687)" at bounding box center [286, 142] width 96 height 7
click at [235, 144] on input "Linked agreement QEP CO INC (605687) Linked agreement" at bounding box center [233, 142] width 4 height 4
checkbox input "true"
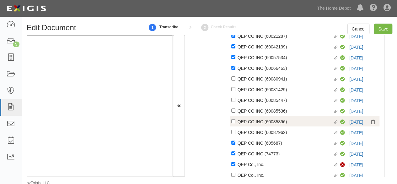
drag, startPoint x: 257, startPoint y: 135, endPoint x: 257, endPoint y: 121, distance: 13.8
click at [257, 134] on div "QEP CO INC (60087962)" at bounding box center [286, 131] width 96 height 7
click at [235, 134] on input "Linked agreement QEP CO INC (60087962) Linked agreement" at bounding box center [233, 132] width 4 height 4
checkbox input "true"
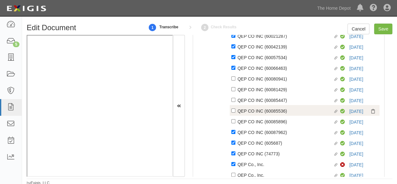
click at [257, 121] on div "QEP CO INC (60085896)" at bounding box center [286, 121] width 96 height 7
click at [235, 121] on input "Linked agreement QEP CO INC (60085896) Linked agreement" at bounding box center [233, 121] width 4 height 4
checkbox input "true"
click at [257, 113] on div "QEP CO INC (60085536)" at bounding box center [286, 110] width 96 height 7
click at [235, 112] on input "Linked agreement QEP CO INC (60085536) Linked agreement" at bounding box center [233, 110] width 4 height 4
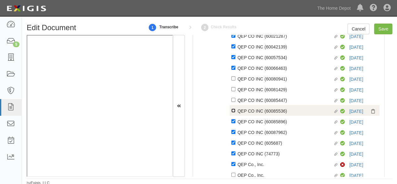
checkbox input "true"
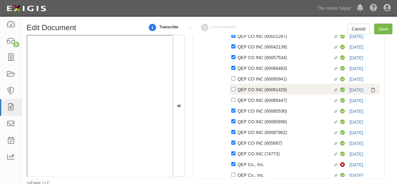
drag, startPoint x: 256, startPoint y: 101, endPoint x: 258, endPoint y: 89, distance: 12.0
click at [256, 101] on div "QEP CO INC (60085447)" at bounding box center [286, 99] width 96 height 7
click at [235, 101] on input "Linked agreement QEP CO INC (60085447) Linked agreement" at bounding box center [233, 100] width 4 height 4
checkbox input "true"
click at [258, 89] on div "QEP CO INC (60081429)" at bounding box center [286, 89] width 96 height 7
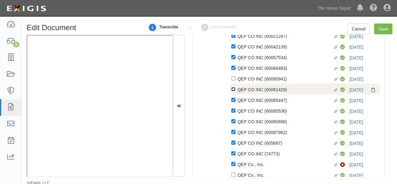
click at [235, 89] on input "Linked agreement QEP CO INC (60081429) Linked agreement" at bounding box center [233, 89] width 4 height 4
checkbox input "true"
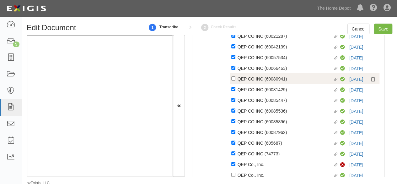
click at [258, 75] on div "Linked agreement QEP CO INC (60080941) Linked agreement Compliant 10/21/25" at bounding box center [305, 78] width 150 height 11
click at [254, 82] on div "QEP CO INC (60080941)" at bounding box center [286, 78] width 96 height 7
click at [235, 80] on input "Linked agreement QEP CO INC (60080941) Linked agreement" at bounding box center [233, 78] width 4 height 4
checkbox input "true"
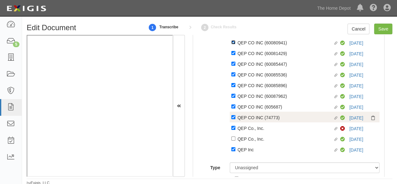
scroll to position [313, 0]
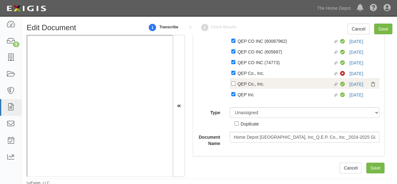
click at [249, 84] on div "QEP Co., Inc." at bounding box center [286, 83] width 96 height 7
click at [235, 84] on input "Linked agreement QEP Co., Inc. Linked agreement" at bounding box center [233, 83] width 4 height 4
checkbox input "true"
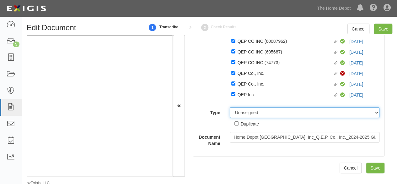
click at [246, 115] on select "Unassigned Binder Cancellation Notice Certificate Contract Endorsement Insuranc…" at bounding box center [305, 112] width 150 height 11
select select "CertificateDetail"
click at [230, 107] on select "Unassigned Binder Cancellation Notice Certificate Contract Endorsement Insuranc…" at bounding box center [305, 112] width 150 height 11
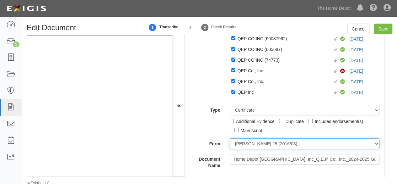
click at [241, 146] on select "ACORD 25 (2016/03) ACORD 101 ACORD 855 NY (2014/05) General" at bounding box center [305, 143] width 150 height 11
select select "GeneralFormDetail"
click at [230, 141] on select "ACORD 25 (2016/03) ACORD 101 ACORD 855 NY (2014/05) General" at bounding box center [305, 143] width 150 height 11
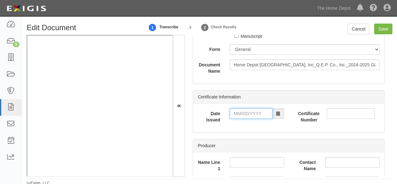
click at [252, 111] on input "Date Issued" at bounding box center [251, 113] width 43 height 11
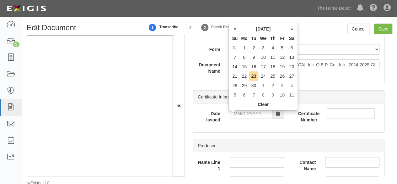
click at [235, 67] on td "14" at bounding box center [234, 66] width 9 height 9
click at [244, 115] on input "09/14/2025" at bounding box center [251, 113] width 43 height 11
click at [253, 65] on td "16" at bounding box center [253, 66] width 9 height 9
type input "09/16/2025"
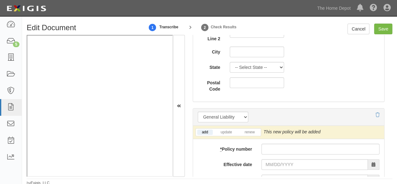
scroll to position [778, 0]
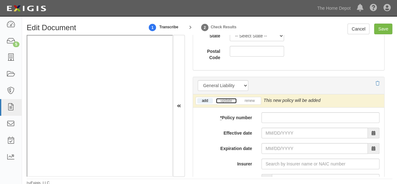
click at [222, 101] on link "update" at bounding box center [226, 100] width 21 height 5
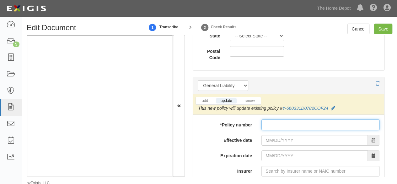
click at [267, 127] on input "* Policy number" at bounding box center [320, 124] width 118 height 11
paste input "Y660331D0782COF24"
type input "Y660331D0782COF24"
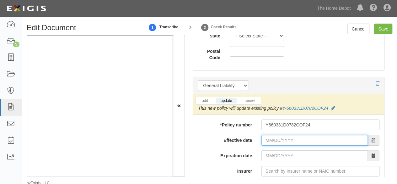
click at [268, 144] on input "Effective date" at bounding box center [314, 140] width 106 height 11
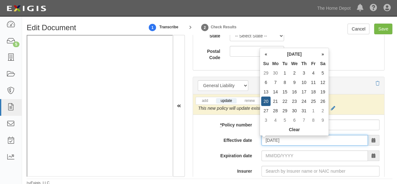
type input "10/21/2024"
click at [277, 103] on td "21" at bounding box center [274, 100] width 9 height 9
type input "10/21/2025"
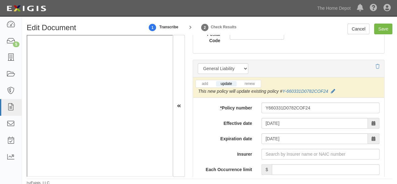
scroll to position [809, 0]
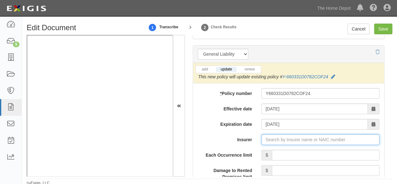
click at [269, 139] on input "Insurer" at bounding box center [320, 139] width 118 height 11
paste input "25615"
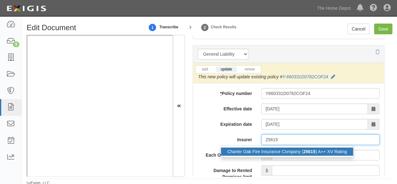
click at [255, 152] on div "Charter Oak Fire Insurance Company ( 25615 ) A++ XV Rating" at bounding box center [287, 151] width 132 height 8
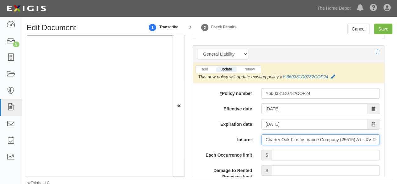
type input "Charter Oak Fire Insurance Company (25615) A++ XV Rating"
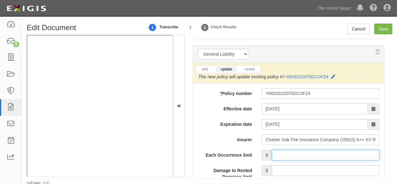
click at [282, 156] on input "Each Occurrence limit" at bounding box center [326, 154] width 108 height 11
type input "1,000,000"
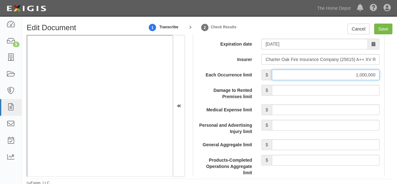
scroll to position [903, 0]
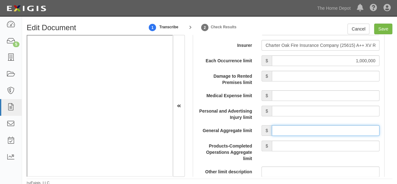
drag, startPoint x: 294, startPoint y: 130, endPoint x: 297, endPoint y: 126, distance: 4.9
click at [294, 130] on input "General Aggregate limit" at bounding box center [326, 130] width 108 height 11
type input "2,000,000"
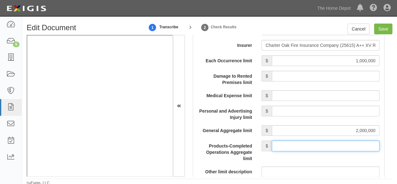
drag, startPoint x: 299, startPoint y: 147, endPoint x: 300, endPoint y: 142, distance: 5.2
click at [299, 146] on input "Products-Completed Operations Aggregate limit" at bounding box center [326, 145] width 108 height 11
type input "2,000,000"
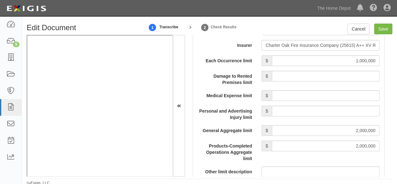
click at [202, 142] on label "Products-Completed Operations Aggregate limit" at bounding box center [225, 150] width 64 height 21
click at [272, 142] on input "2,000,000" at bounding box center [326, 145] width 108 height 11
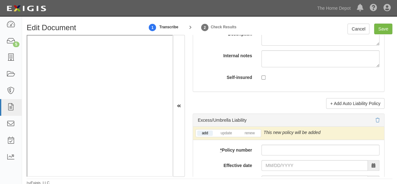
scroll to position [1625, 0]
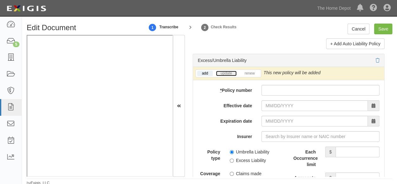
click at [224, 74] on link "update" at bounding box center [226, 73] width 21 height 5
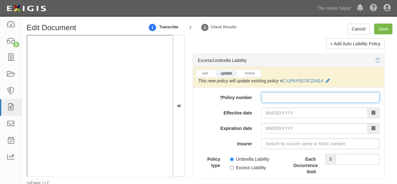
drag, startPoint x: 268, startPoint y: 94, endPoint x: 266, endPoint y: 97, distance: 3.2
click at [268, 94] on input "* Policy number" at bounding box center [320, 97] width 118 height 11
paste input "CUP6Y5374722414"
type input "CUP6Y5374722414"
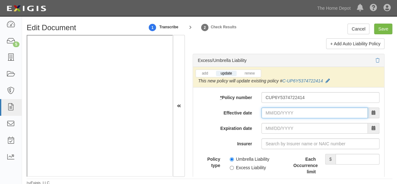
click at [263, 114] on input "Effective date" at bounding box center [314, 112] width 106 height 11
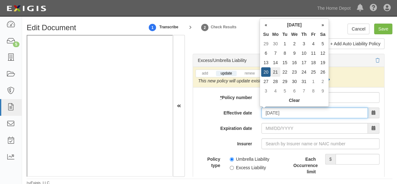
type input "10/21/2024"
click at [277, 72] on td "21" at bounding box center [274, 71] width 9 height 9
type input "10/21/2025"
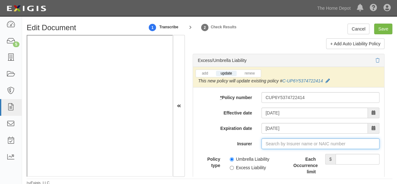
click at [272, 143] on input "Insurer" at bounding box center [320, 143] width 118 height 11
paste input "36161"
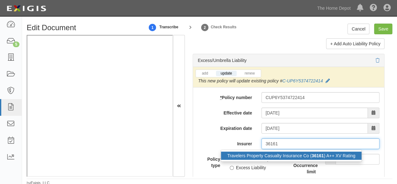
click at [264, 157] on div "Travelers Property Casualty Insurance Co ( 36161 ) A++ XV Rating" at bounding box center [291, 155] width 141 height 8
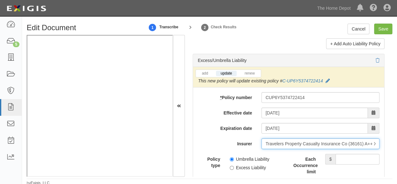
type input "Travelers Property Casualty Insurance Co (36161) A++ XV Rating"
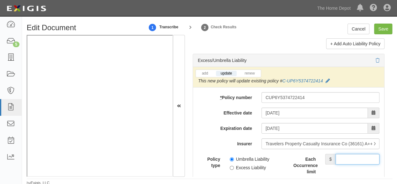
click at [353, 160] on input "Each Occurrence limit" at bounding box center [357, 158] width 44 height 11
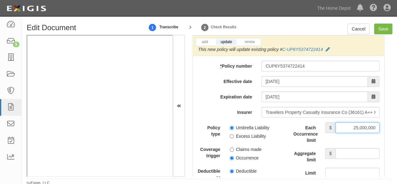
type input "25,000,000"
click at [351, 154] on input "Aggregate limit" at bounding box center [357, 153] width 44 height 11
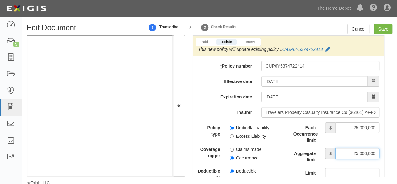
type input "25,000,000"
click at [230, 157] on input "Occurrence" at bounding box center [232, 158] width 4 height 4
radio input "true"
click at [384, 28] on input "Save" at bounding box center [383, 29] width 18 height 11
type input "1000000"
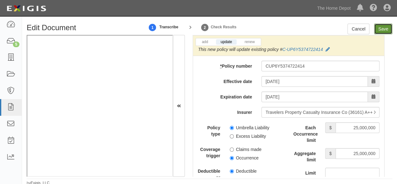
type input "2000000"
type input "25000000"
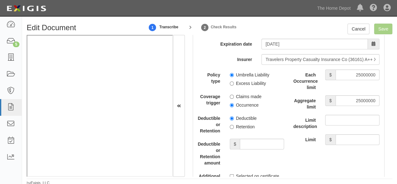
scroll to position [1719, 0]
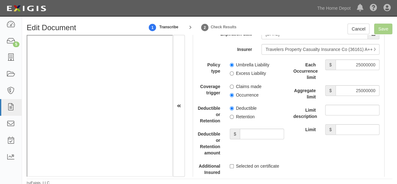
drag, startPoint x: 245, startPoint y: 117, endPoint x: 254, endPoint y: 141, distance: 25.5
click at [245, 118] on label "Retention" at bounding box center [242, 116] width 25 height 6
click at [254, 141] on div "Deductible or Retention amount $" at bounding box center [241, 141] width 96 height 27
drag, startPoint x: 255, startPoint y: 134, endPoint x: 252, endPoint y: 127, distance: 7.6
click at [255, 134] on input "Deductible or Retention amount" at bounding box center [262, 133] width 44 height 11
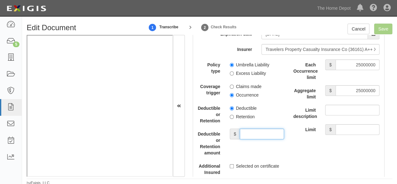
type input "10,000"
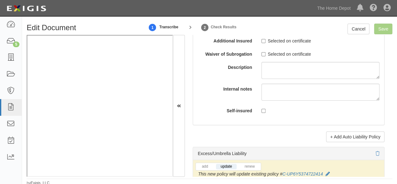
scroll to position [1531, 0]
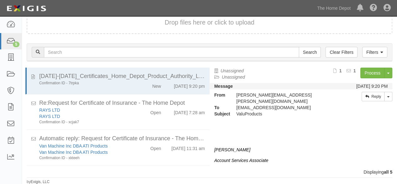
scroll to position [61, 0]
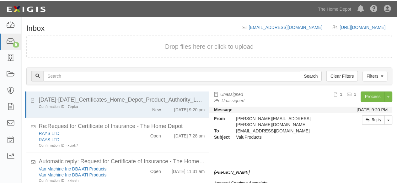
scroll to position [24, 0]
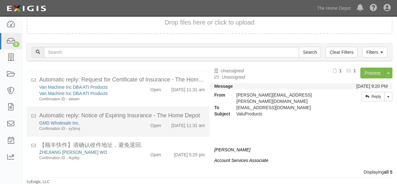
scroll to position [61, 0]
